Goal: Communication & Community: Answer question/provide support

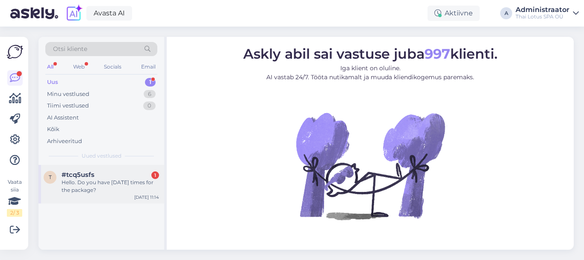
click at [104, 181] on div "Hello. Do you have [DATE] times for the package?" at bounding box center [111, 185] width 98 height 15
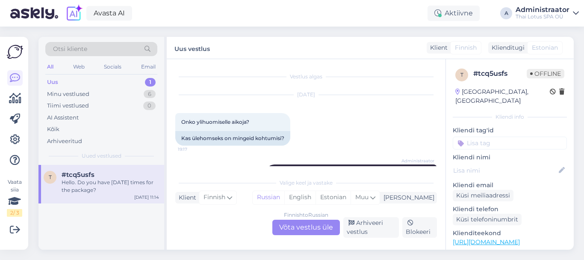
scroll to position [261, 0]
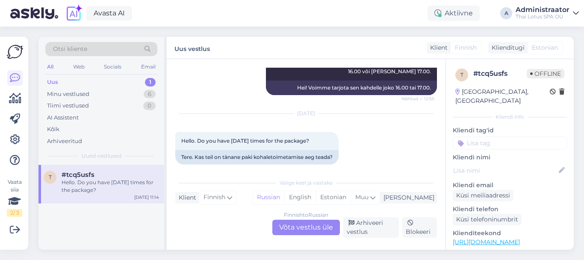
click at [299, 230] on div "Finnish to Russian Võta vestlus üle" at bounding box center [306, 226] width 68 height 15
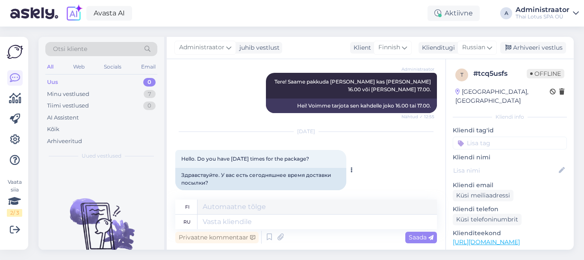
scroll to position [252, 0]
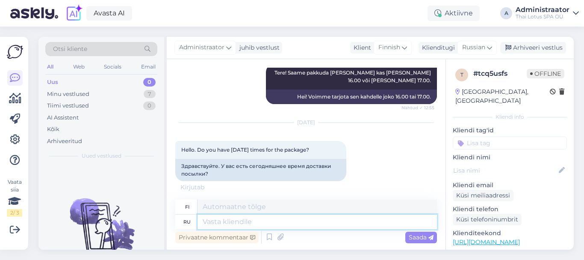
click at [275, 219] on textarea at bounding box center [318, 221] width 240 height 15
click at [390, 48] on span "Finnish" at bounding box center [390, 47] width 22 height 9
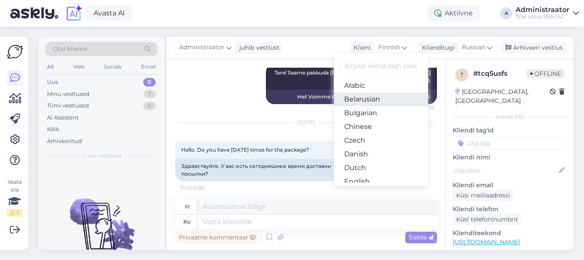
scroll to position [294, 0]
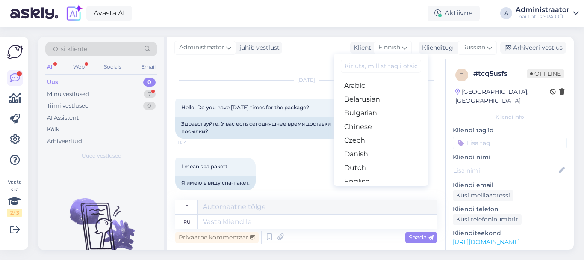
click at [382, 71] on input at bounding box center [381, 65] width 80 height 13
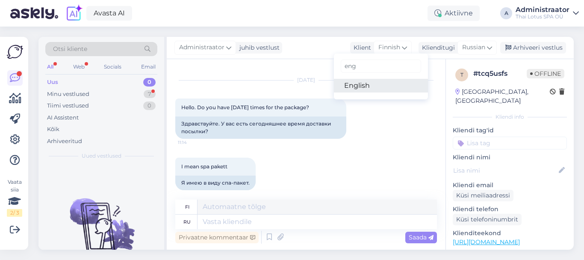
type input "eng"
click at [379, 81] on link "English" at bounding box center [381, 86] width 94 height 14
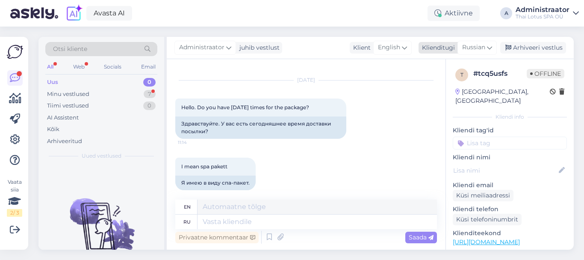
click at [468, 49] on span "Russian" at bounding box center [473, 47] width 23 height 9
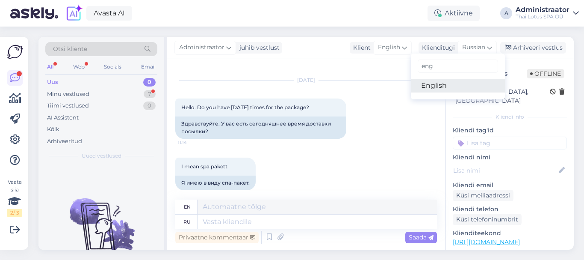
type input "eng"
click at [447, 89] on link "English" at bounding box center [458, 86] width 94 height 14
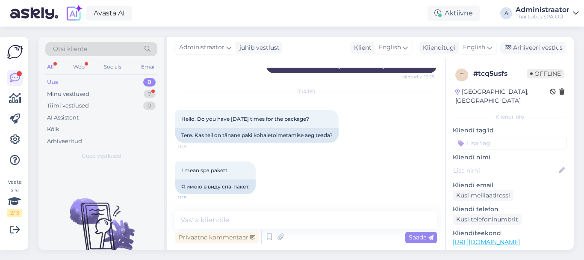
scroll to position [275, 0]
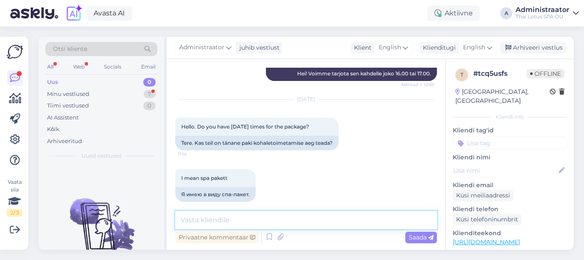
click at [225, 220] on textarea at bounding box center [306, 220] width 262 height 18
type textarea "Hello. [DATE] we don't have available times for SPA-programs."
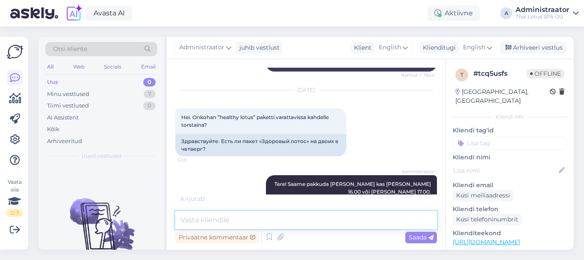
scroll to position [321, 0]
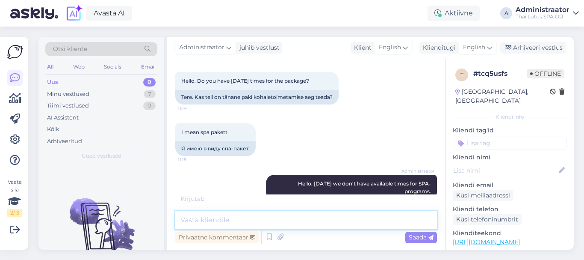
click at [245, 216] on textarea at bounding box center [306, 220] width 262 height 18
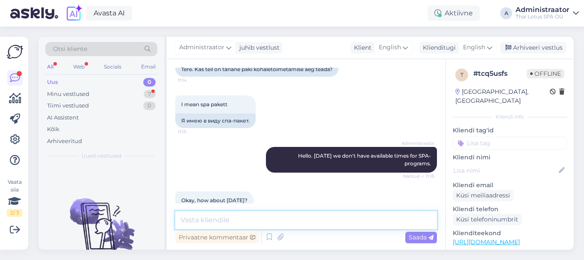
click at [245, 216] on textarea at bounding box center [306, 220] width 262 height 18
type textarea "[DATE] for program we have time only at 17:30."
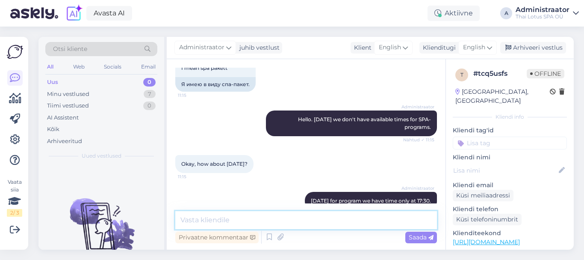
scroll to position [385, 0]
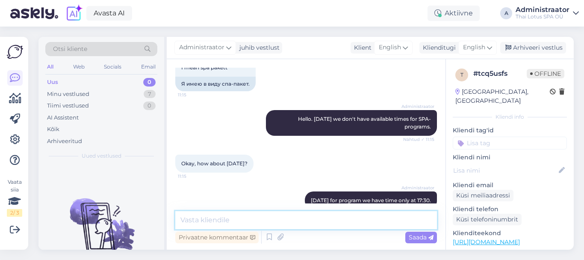
click at [256, 224] on textarea at bounding box center [306, 220] width 262 height 18
click at [254, 218] on textarea at bounding box center [306, 220] width 262 height 18
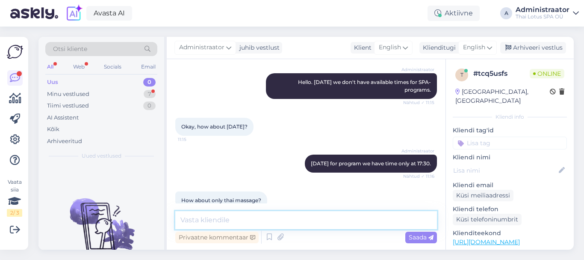
click at [258, 225] on textarea at bounding box center [306, 220] width 262 height 18
drag, startPoint x: 253, startPoint y: 220, endPoint x: 239, endPoint y: 214, distance: 14.9
click at [239, 214] on textarea at bounding box center [306, 220] width 262 height 18
type textarea "For thai massage [DATE] we have time at 13:30 or 19:30, [DATE] at 17:00."
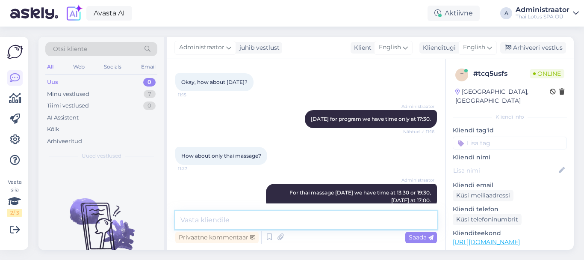
scroll to position [503, 0]
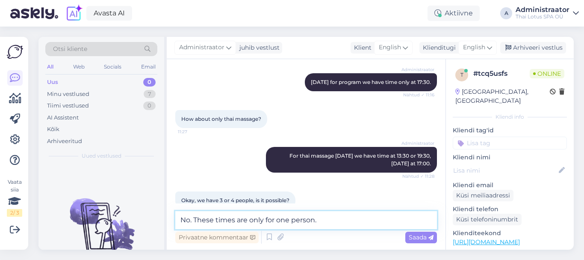
type textarea "No. These times are only for one person."
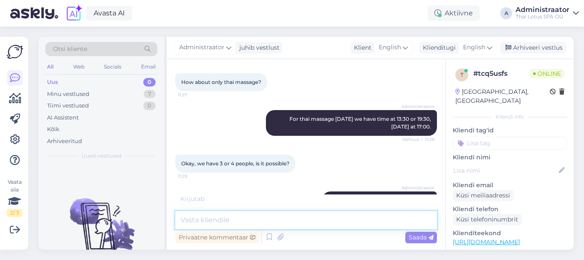
scroll to position [577, 0]
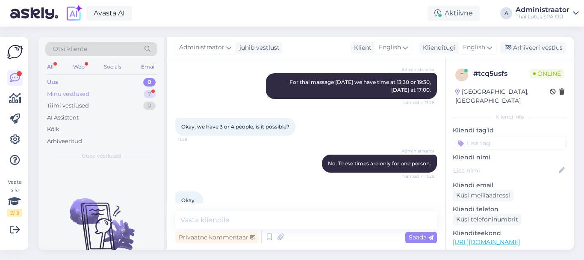
click at [102, 95] on div "Minu vestlused 7" at bounding box center [101, 94] width 112 height 12
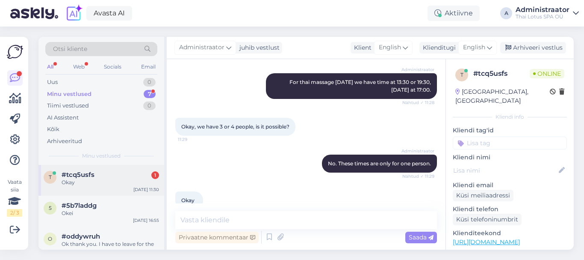
drag, startPoint x: 115, startPoint y: 176, endPoint x: 135, endPoint y: 183, distance: 21.9
click at [115, 176] on div "#tcq5usfs 1" at bounding box center [111, 175] width 98 height 8
click at [196, 215] on textarea at bounding box center [306, 220] width 262 height 18
